Goal: Find specific page/section: Find specific page/section

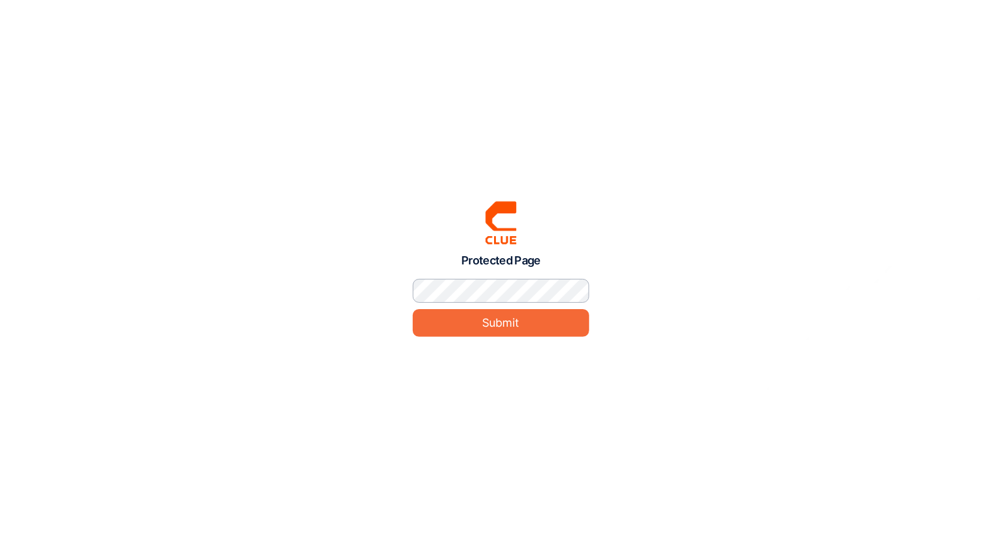
click at [413, 309] on input "Submit" at bounding box center [501, 322] width 176 height 27
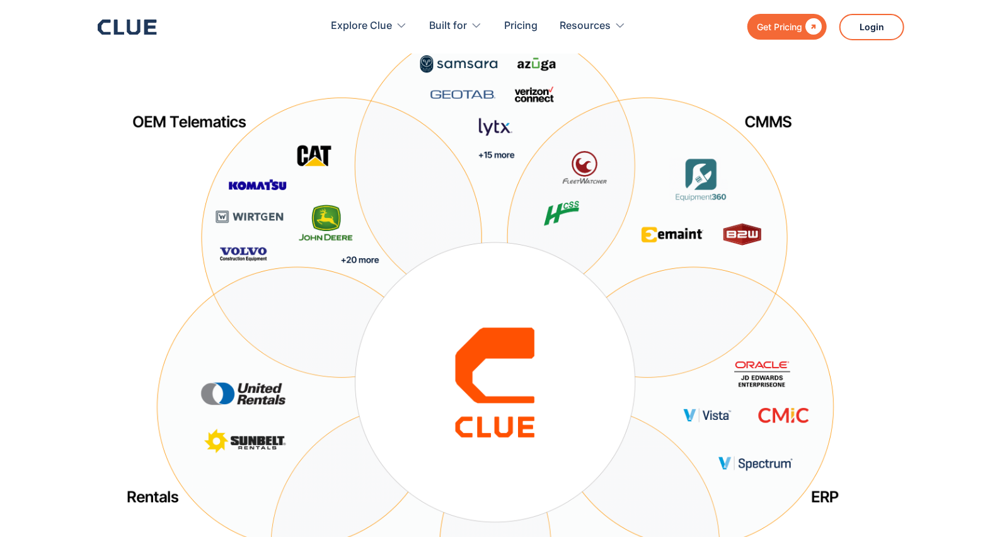
scroll to position [173, 0]
